Goal: Information Seeking & Learning: Learn about a topic

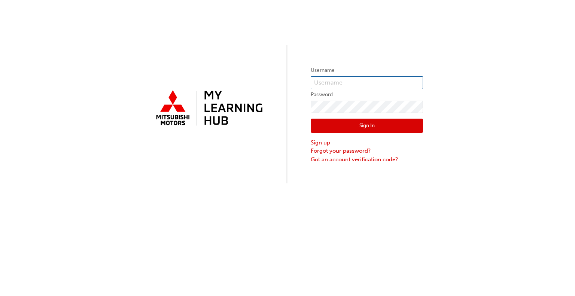
type input "0005441418"
click at [330, 127] on button "Sign In" at bounding box center [367, 126] width 112 height 14
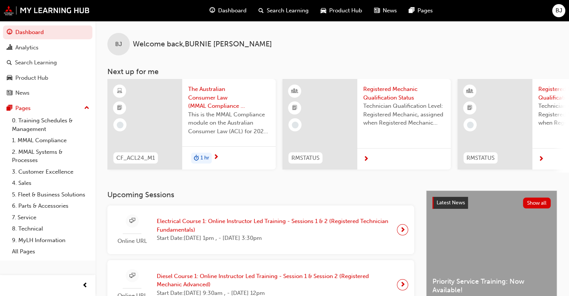
click at [236, 190] on div "BJ Welcome back , [PERSON_NAME] Next up for me CF_ACL24_M1 The Australian Consu…" at bounding box center [332, 106] width 474 height 170
click at [39, 119] on link "0. Training Schedules & Management" at bounding box center [50, 125] width 83 height 20
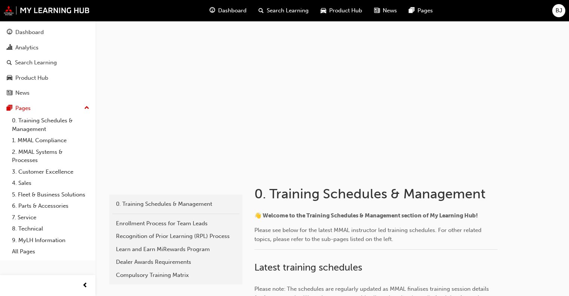
click at [181, 165] on div at bounding box center [332, 96] width 449 height 150
click at [37, 228] on link "8. Technical" at bounding box center [50, 229] width 83 height 12
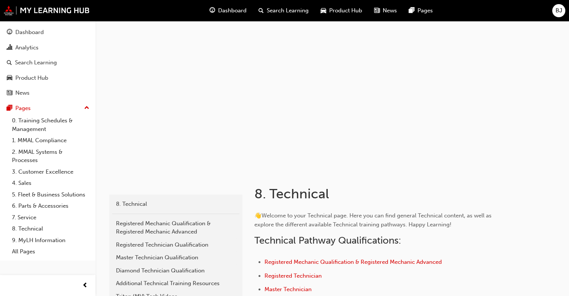
click at [37, 29] on div "Dashboard" at bounding box center [29, 32] width 28 height 9
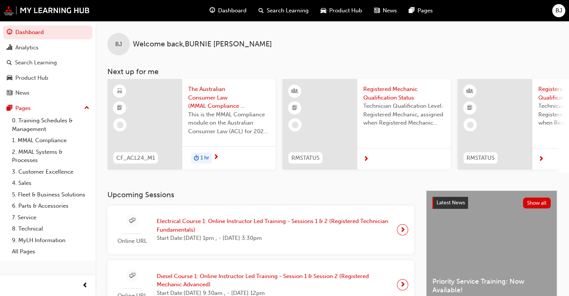
click at [227, 187] on div "BJ Welcome back , BURNIE JONES Next up for me CF_ACL24_M1 The Australian Consum…" at bounding box center [332, 106] width 474 height 170
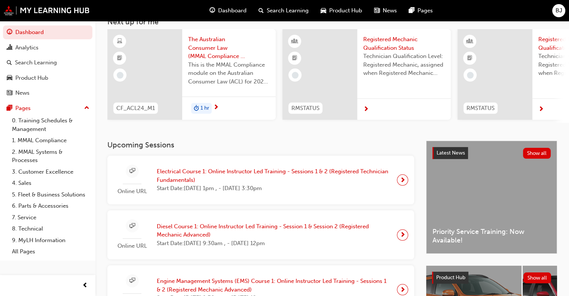
scroll to position [60, 0]
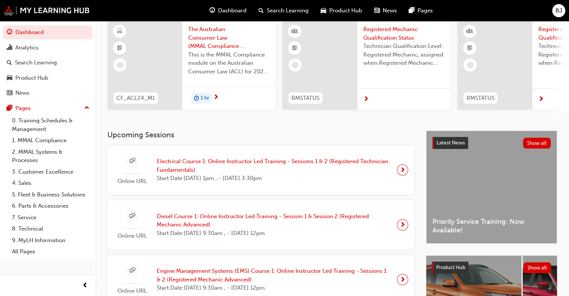
click at [403, 173] on span "next-icon" at bounding box center [403, 170] width 6 height 10
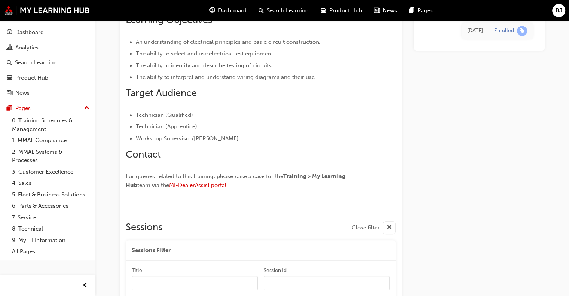
scroll to position [784, 0]
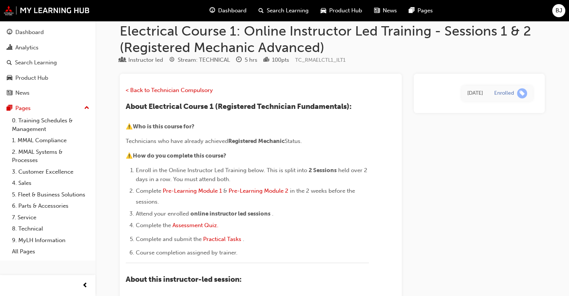
scroll to position [0, 0]
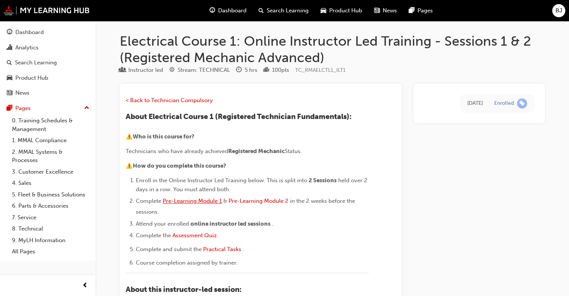
click at [191, 201] on span "Pre-Learning Module 1" at bounding box center [192, 201] width 59 height 7
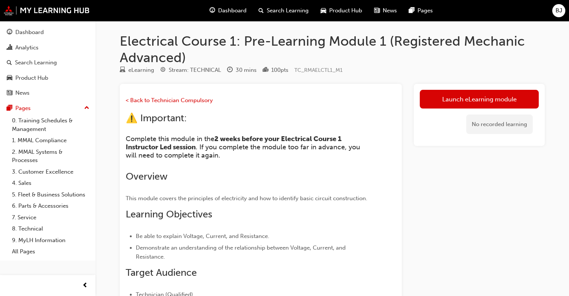
click at [417, 182] on div "Launch eLearning module No recorded learning" at bounding box center [479, 242] width 131 height 317
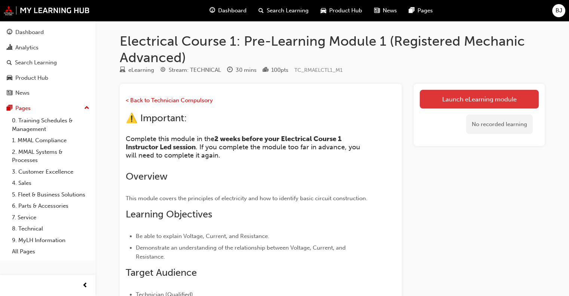
click at [476, 97] on link "Launch eLearning module" at bounding box center [479, 99] width 119 height 19
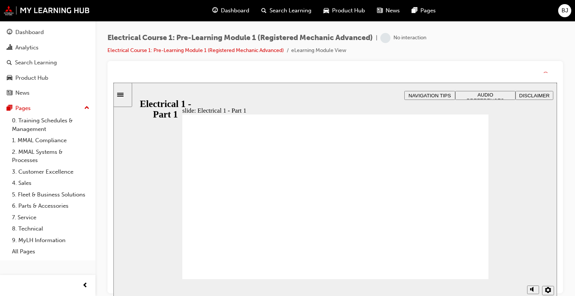
click at [103, 199] on div "Electrical Course 1: Pre-Learning Module 1 (Registered Mechanic Advanced) | No …" at bounding box center [334, 149] width 479 height 256
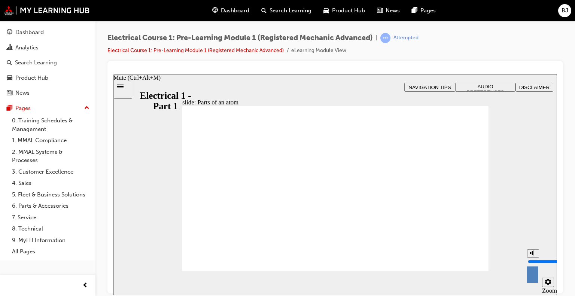
click at [531, 255] on polygon "Mute (Ctrl+Alt+M)" at bounding box center [532, 252] width 2 height 5
drag, startPoint x: 532, startPoint y: 270, endPoint x: 534, endPoint y: 256, distance: 13.7
type input "7"
click at [534, 258] on input "volume" at bounding box center [552, 261] width 48 height 6
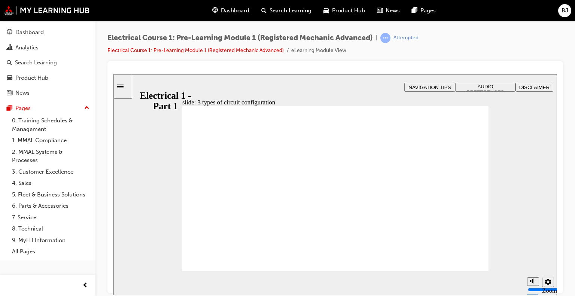
checkbox input "true"
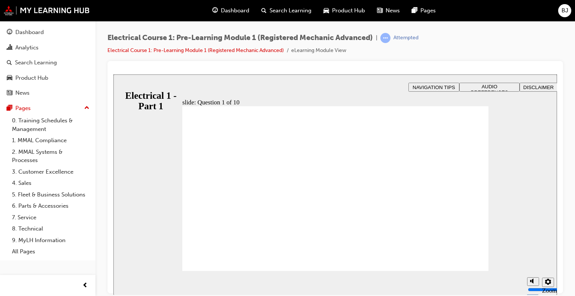
radio input "true"
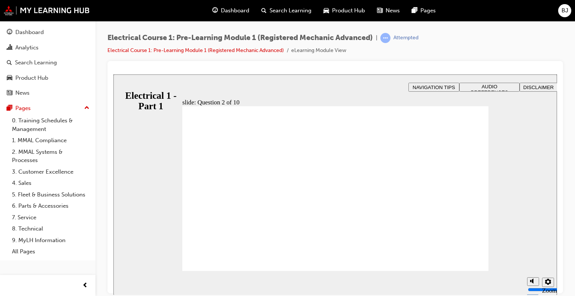
radio input "true"
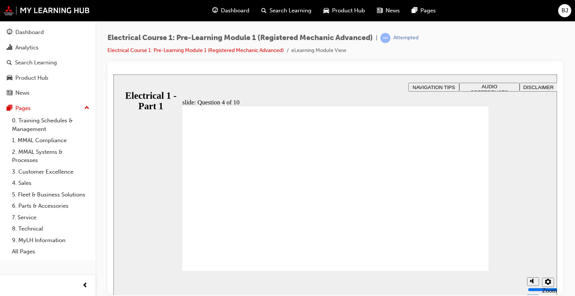
drag, startPoint x: 260, startPoint y: 226, endPoint x: 232, endPoint y: 198, distance: 40.0
radio input "true"
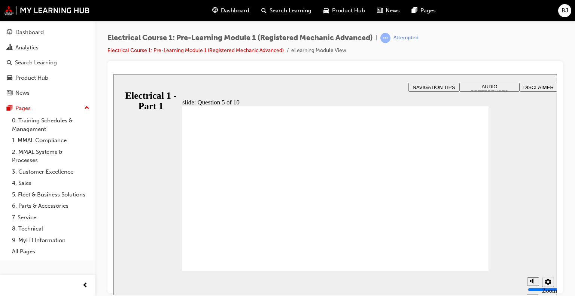
radio input "true"
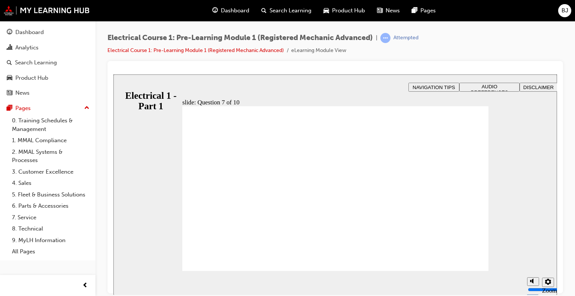
radio input "true"
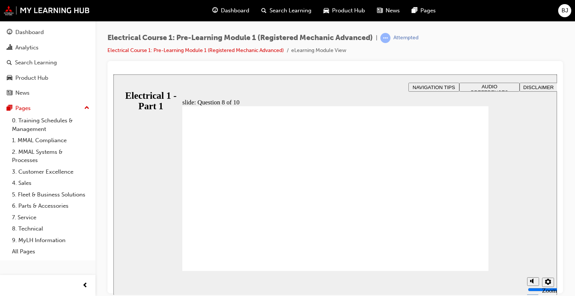
radio input "true"
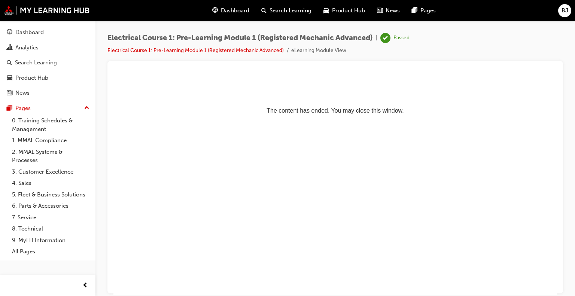
click at [105, 165] on div "Electrical Course 1: Pre-Learning Module 1 (Registered Mechanic Advanced) | Pas…" at bounding box center [334, 149] width 479 height 256
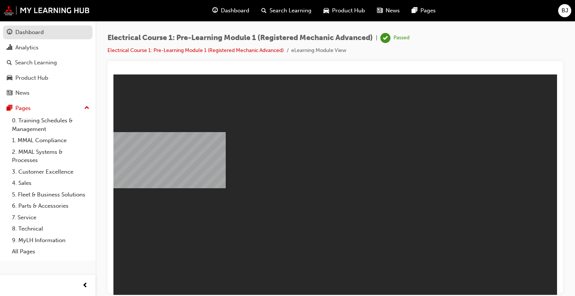
click at [36, 32] on div "Dashboard" at bounding box center [29, 32] width 28 height 9
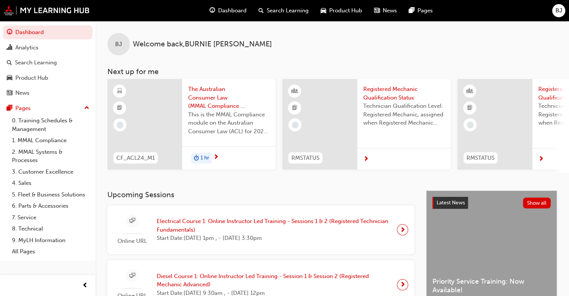
click at [401, 230] on span "next-icon" at bounding box center [403, 230] width 6 height 10
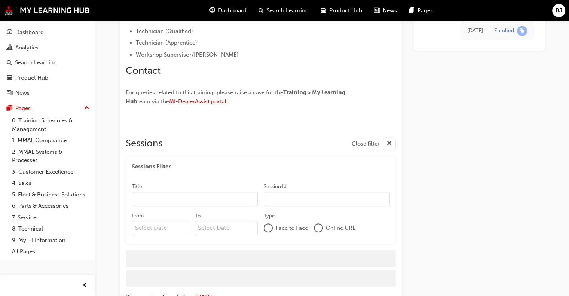
scroll to position [774, 0]
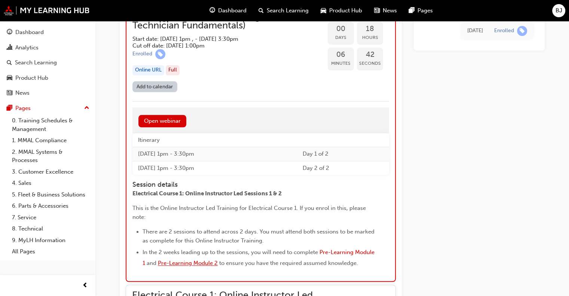
click at [218, 260] on span "Pre-Learning Module 2" at bounding box center [188, 263] width 60 height 7
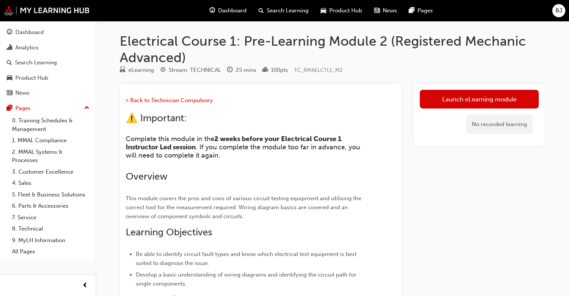
click at [427, 189] on div "Launch eLearning module No recorded learning" at bounding box center [479, 263] width 131 height 359
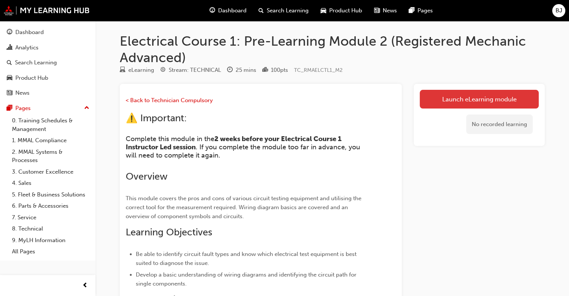
click at [481, 99] on link "Launch eLearning module" at bounding box center [479, 99] width 119 height 19
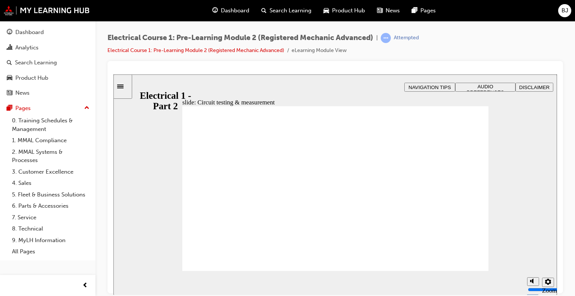
click at [533, 255] on polygon "Mute (Ctrl+Alt+M)" at bounding box center [532, 252] width 2 height 5
click at [533, 255] on icon "Unmute (Ctrl+Alt+M)" at bounding box center [533, 252] width 6 height 5
type input "8"
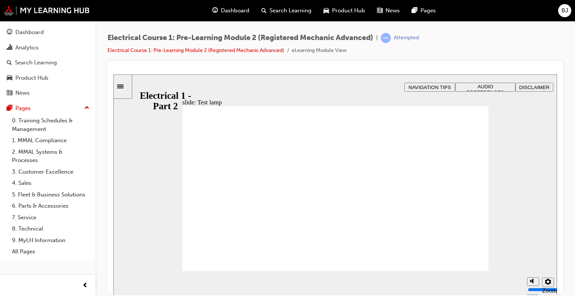
click at [385, 282] on section "Playback Speed 2 1.75 1.5 1.25" at bounding box center [334, 283] width 443 height 24
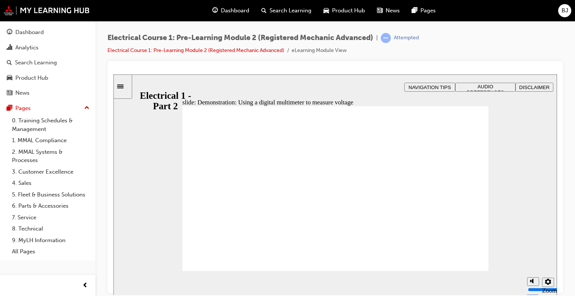
click at [414, 284] on section "Playback Speed 2 1.75 1.5 1.25 Normal" at bounding box center [334, 283] width 443 height 24
type input "30"
drag, startPoint x: 465, startPoint y: 248, endPoint x: 416, endPoint y: 248, distance: 49.4
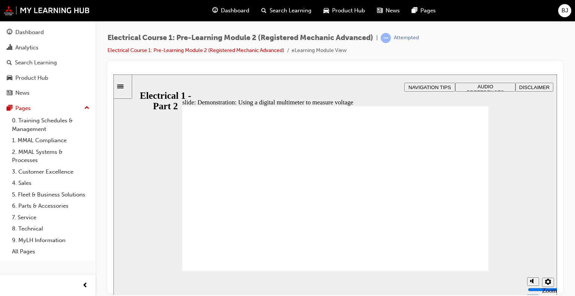
drag, startPoint x: 416, startPoint y: 248, endPoint x: 326, endPoint y: 240, distance: 90.5
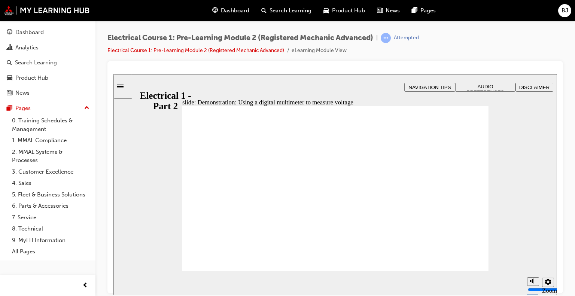
type input "30"
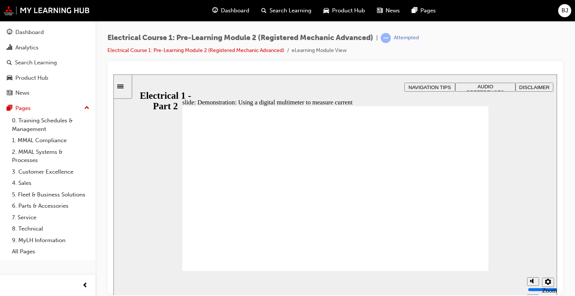
type input "30"
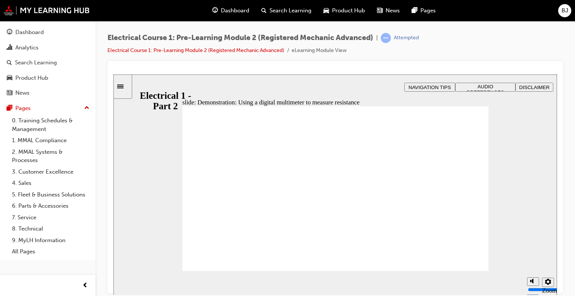
type input "24"
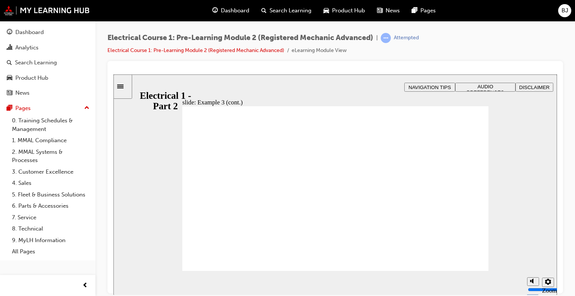
radio input "true"
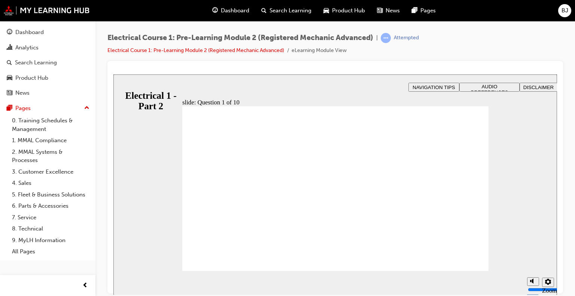
radio input "true"
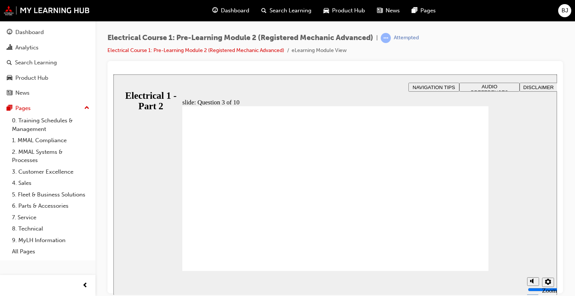
radio input "true"
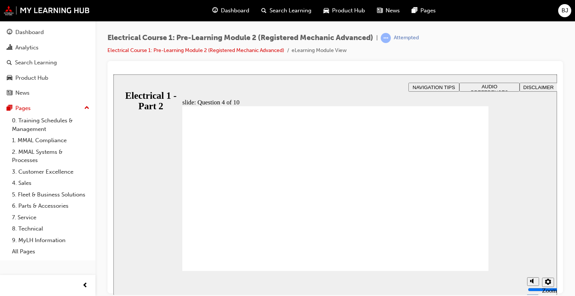
radio input "true"
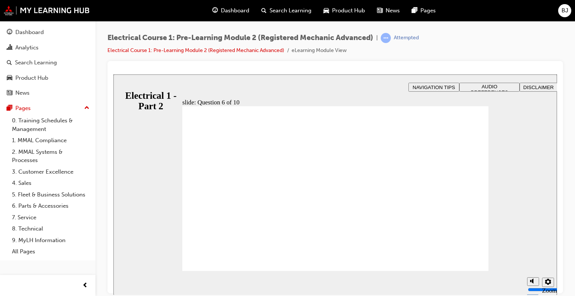
radio input "true"
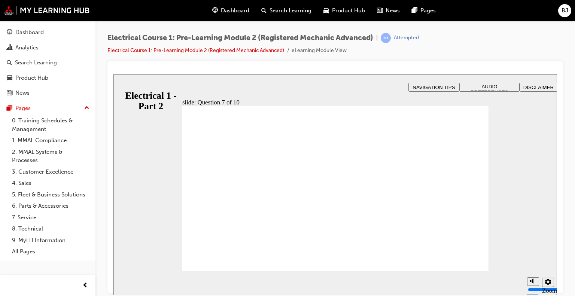
radio input "true"
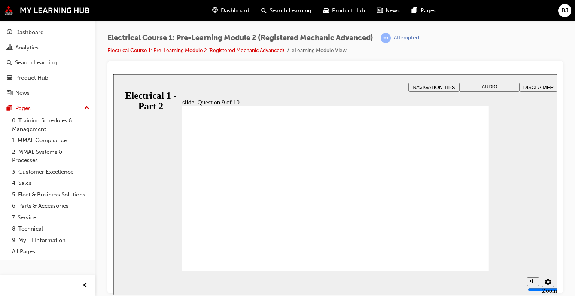
radio input "true"
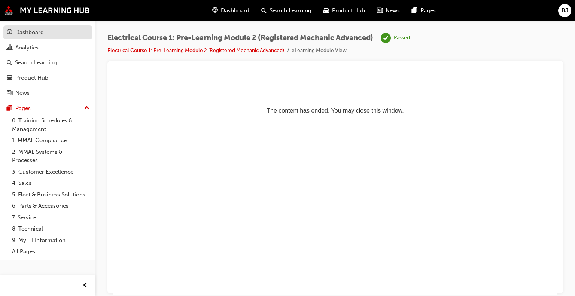
click at [39, 31] on div "Dashboard" at bounding box center [29, 32] width 28 height 9
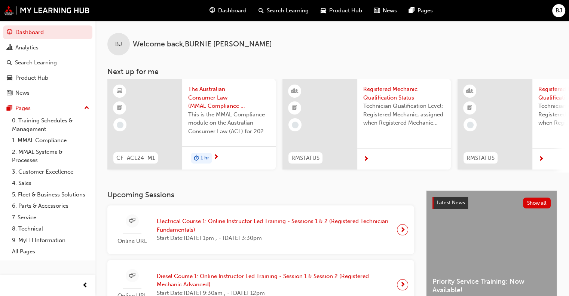
click at [559, 11] on span "BJ" at bounding box center [559, 10] width 7 height 9
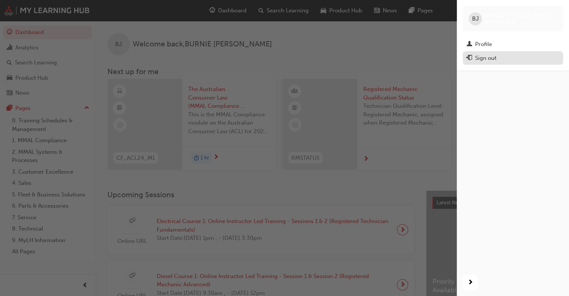
click at [485, 56] on div "Sign out" at bounding box center [485, 58] width 21 height 9
